Goal: Task Accomplishment & Management: Use online tool/utility

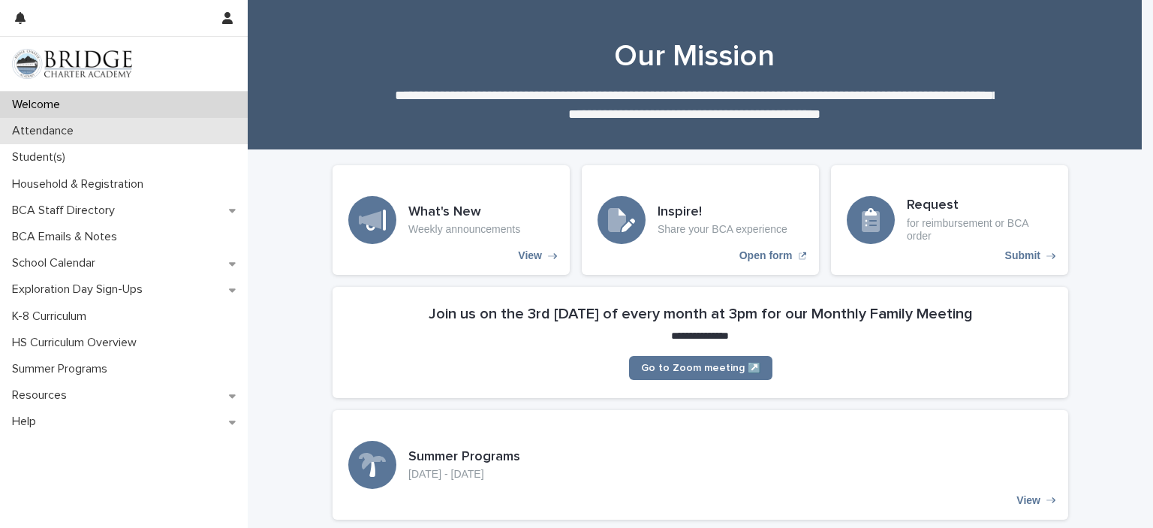
click at [55, 130] on p "Attendance" at bounding box center [46, 131] width 80 height 14
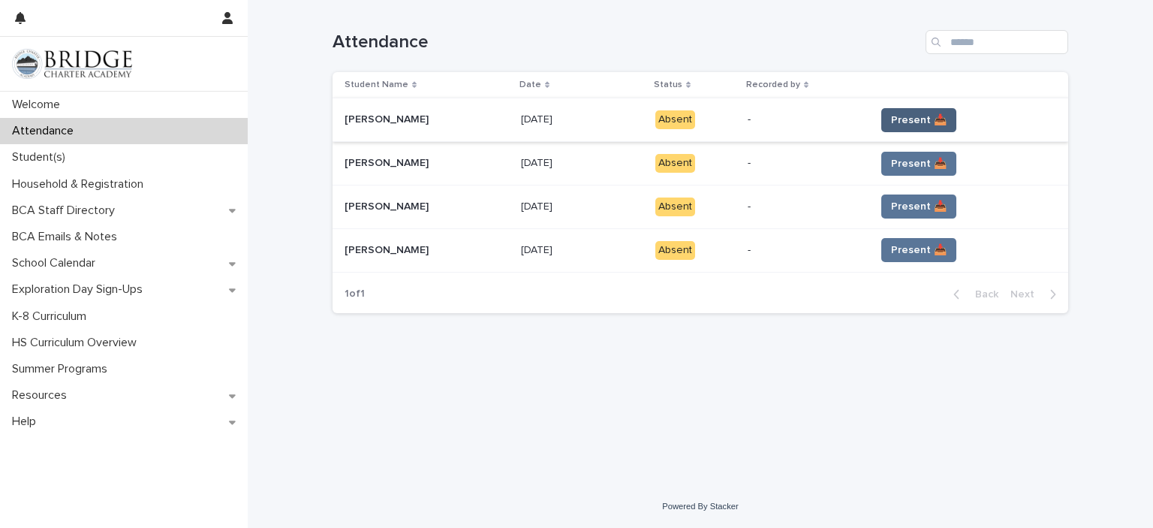
click at [916, 123] on span "Present 📥" at bounding box center [919, 120] width 56 height 15
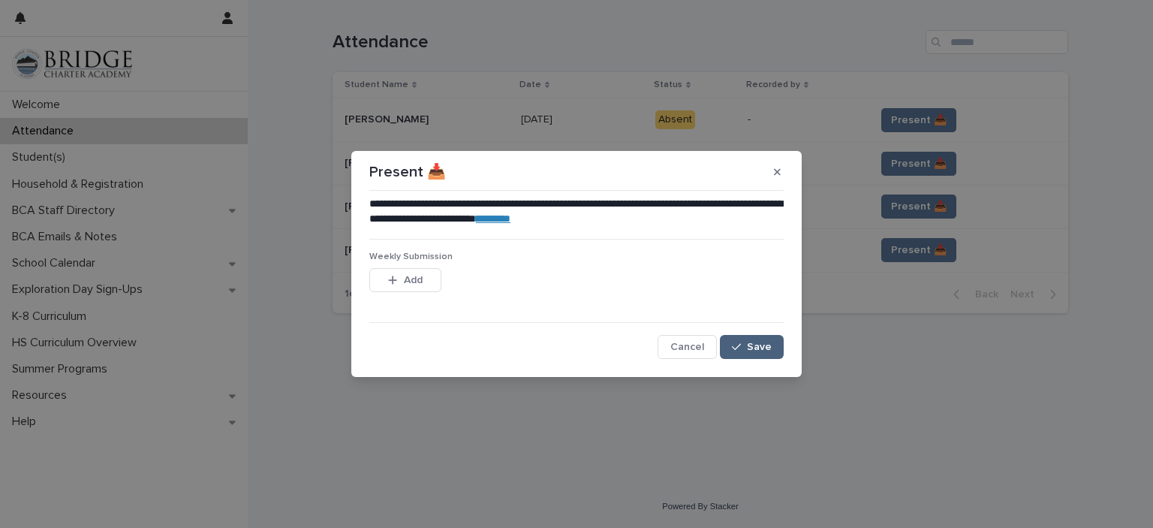
click at [754, 341] on span "Save" at bounding box center [759, 346] width 25 height 11
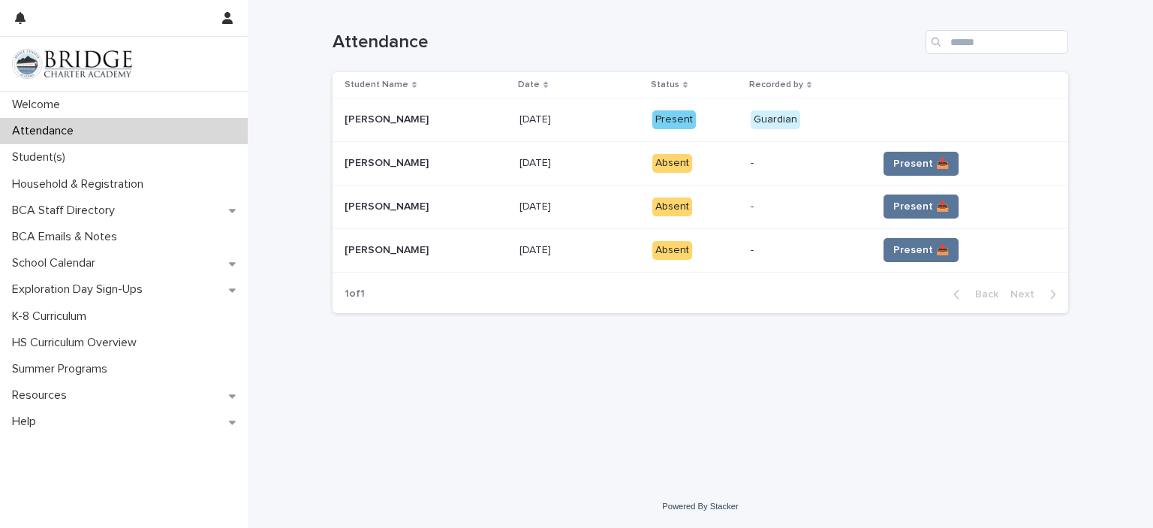
click at [903, 162] on span "Present 📥" at bounding box center [921, 163] width 56 height 15
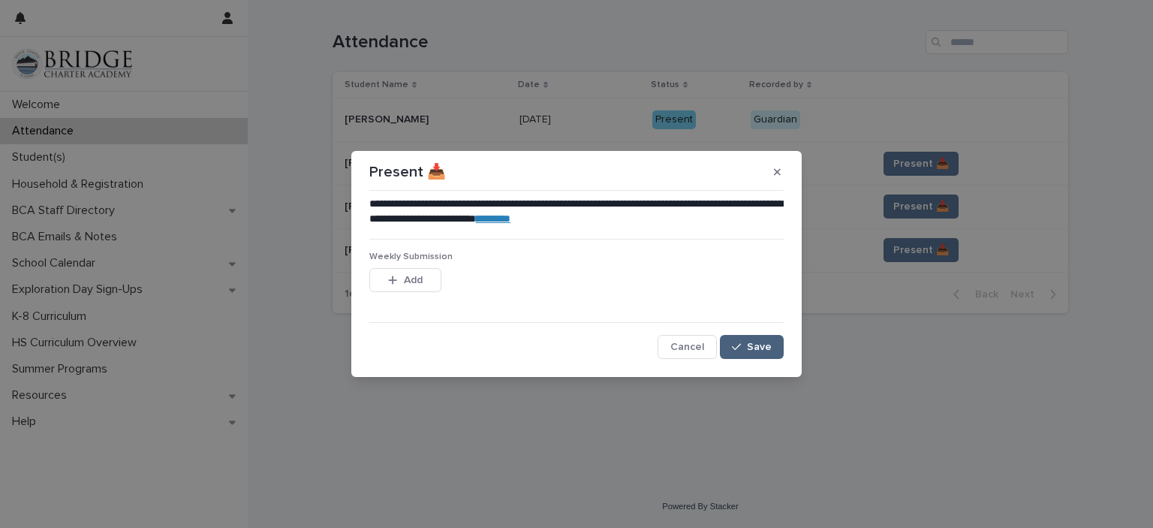
click at [763, 347] on span "Save" at bounding box center [759, 346] width 25 height 11
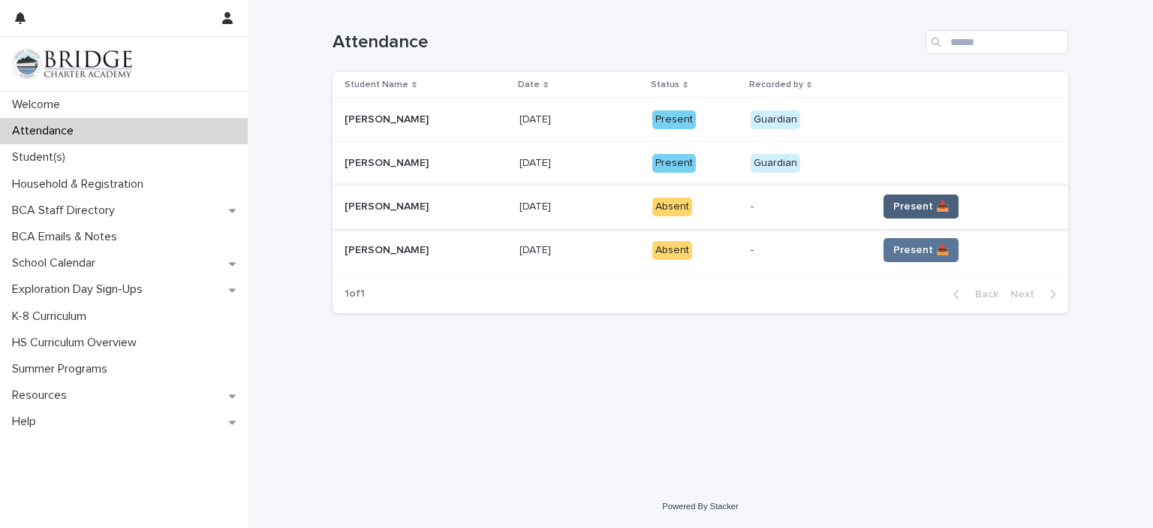
click at [901, 211] on span "Present 📥" at bounding box center [921, 206] width 56 height 15
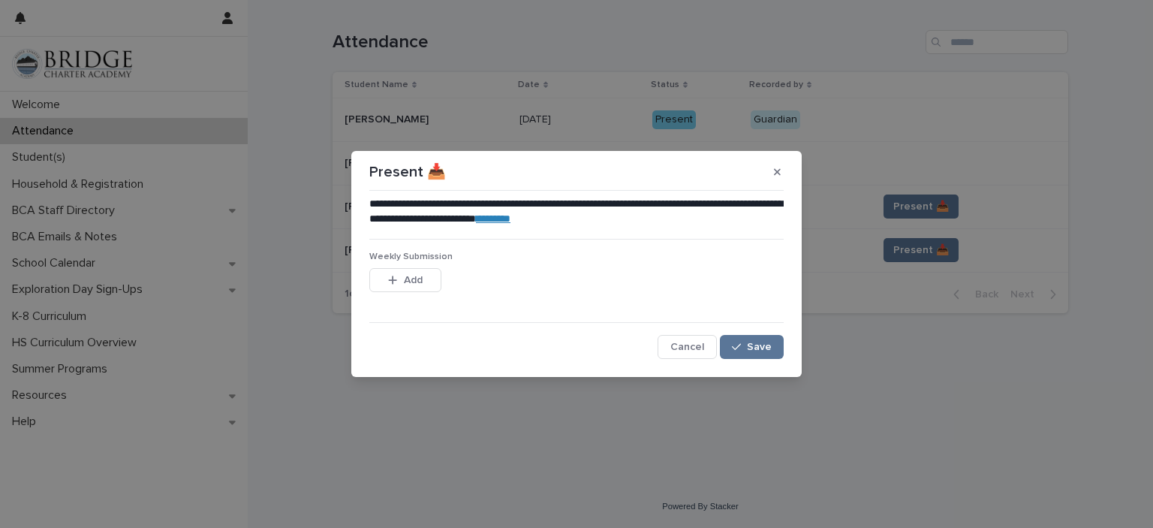
click at [760, 340] on button "Save" at bounding box center [752, 347] width 64 height 24
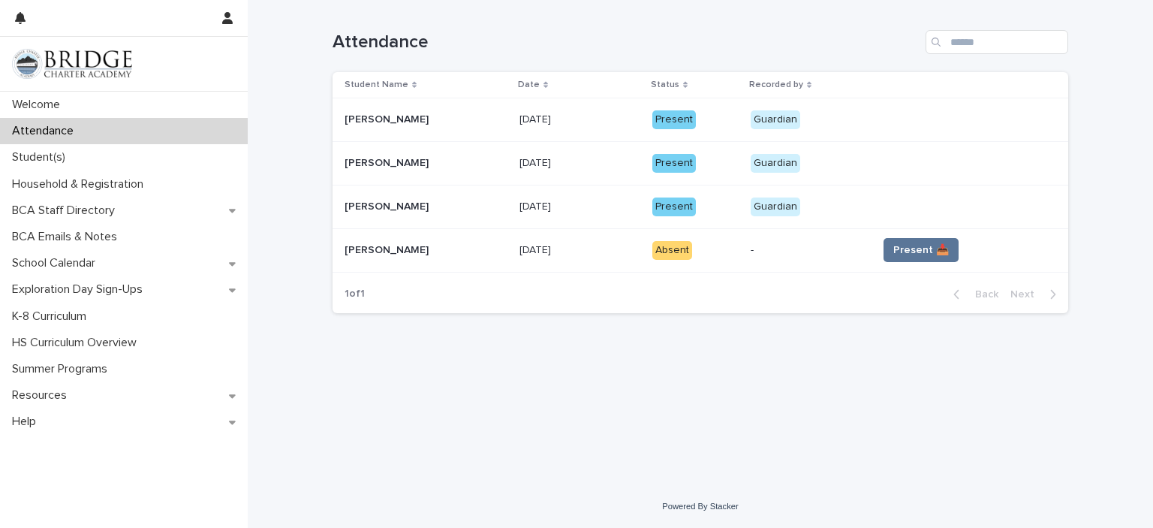
click at [898, 254] on span "Present 📥" at bounding box center [921, 249] width 56 height 15
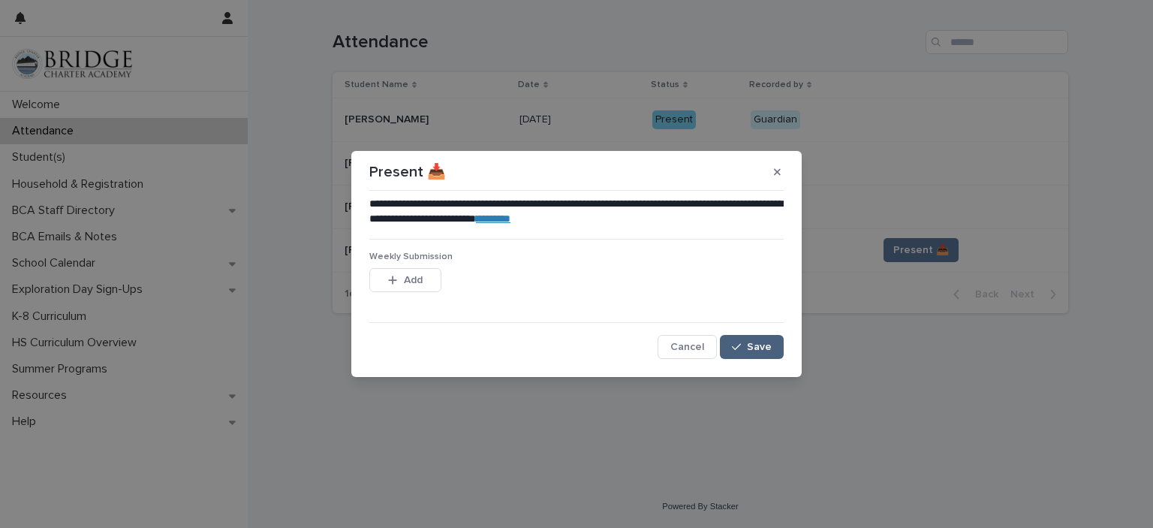
click at [746, 340] on button "Save" at bounding box center [752, 347] width 64 height 24
